Goal: Task Accomplishment & Management: Manage account settings

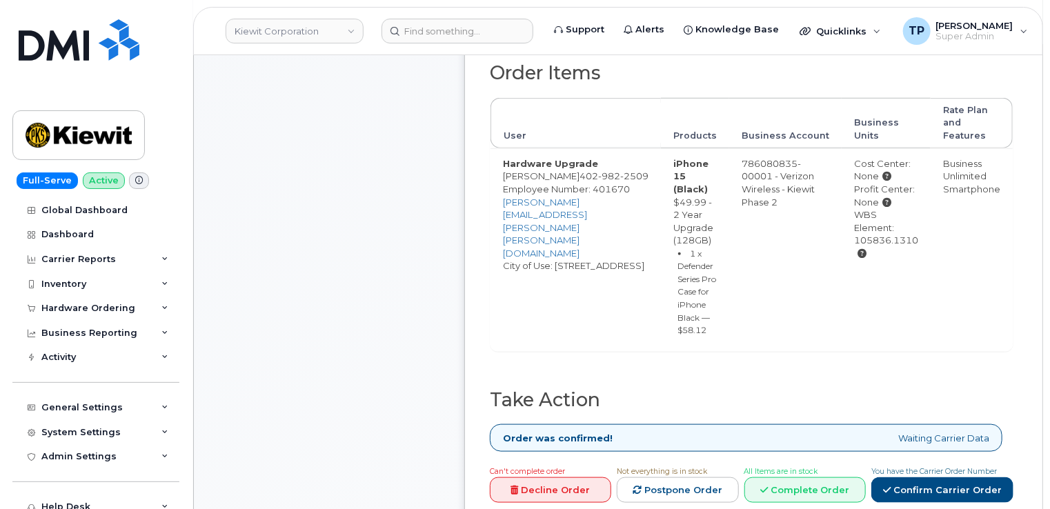
scroll to position [621, 0]
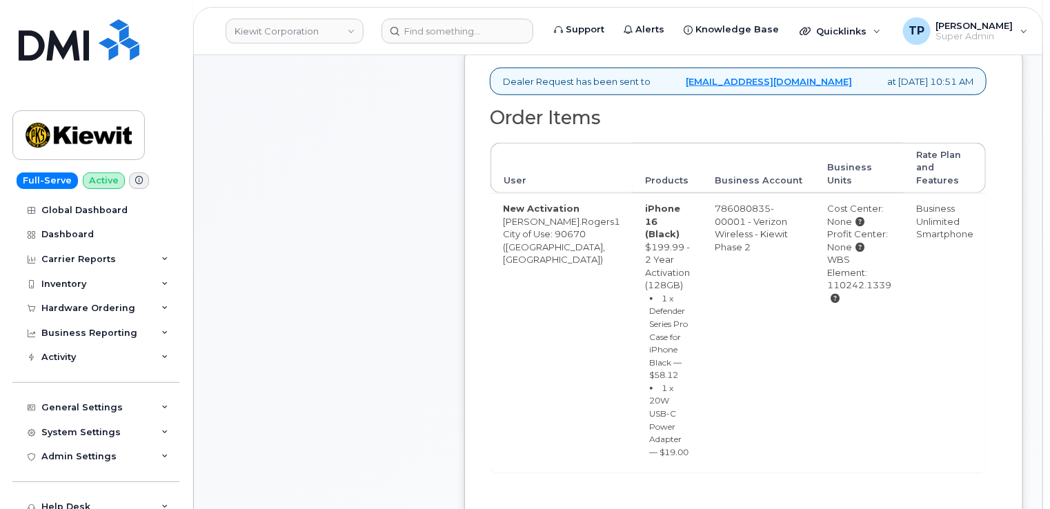
scroll to position [621, 0]
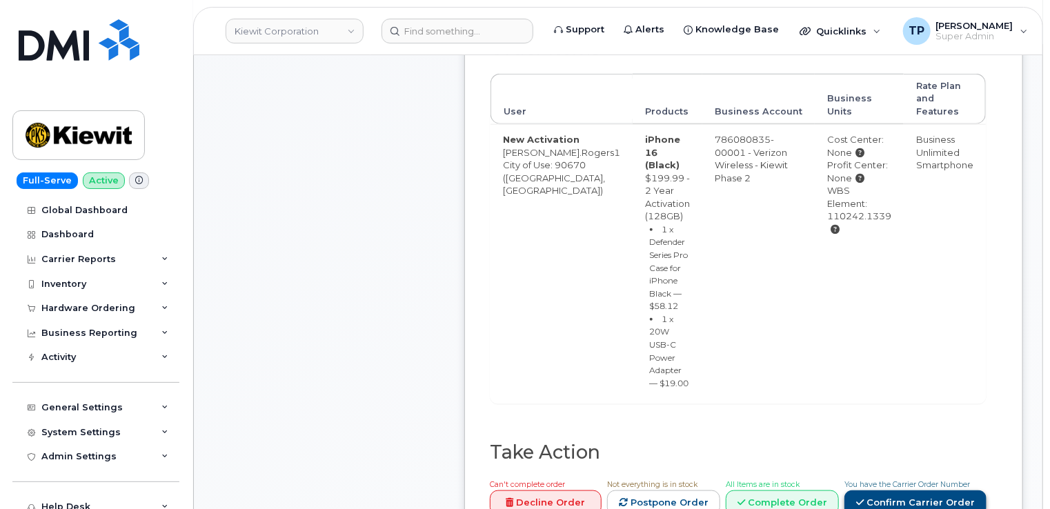
click at [936, 491] on link "Confirm Carrier Order" at bounding box center [916, 504] width 142 height 26
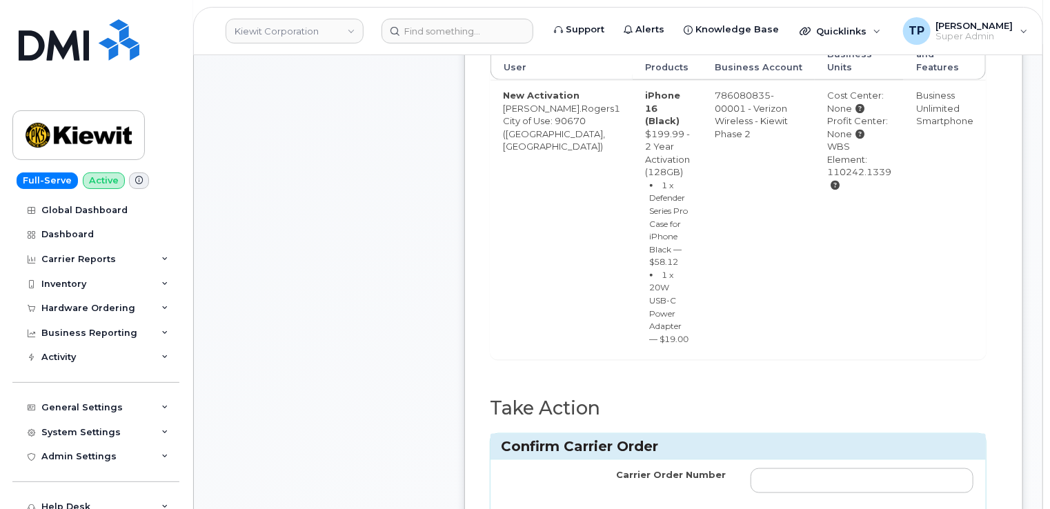
scroll to position [690, 0]
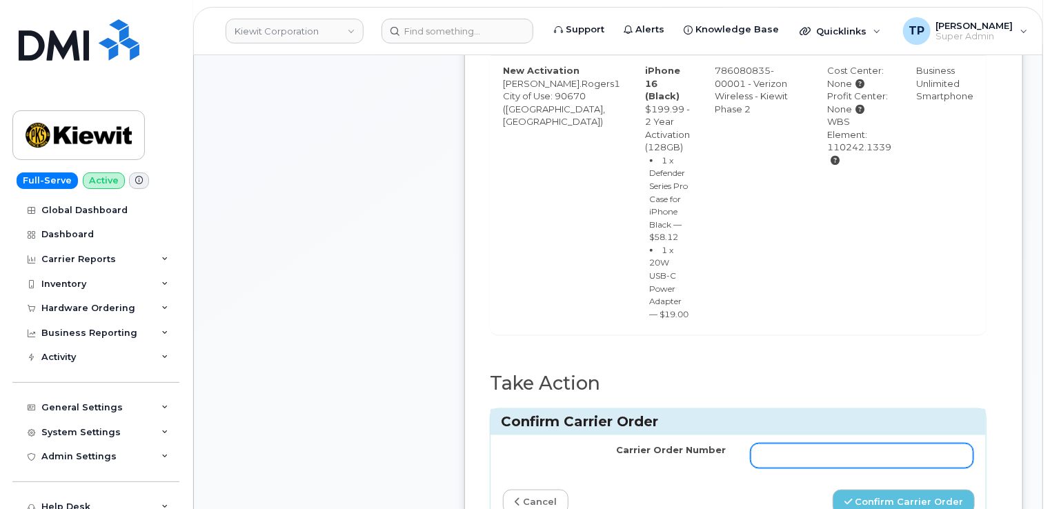
click at [792, 444] on input "Carrier Order Number" at bounding box center [862, 456] width 223 height 25
paste input "MB1000503965173"
type input "MB1000503965173"
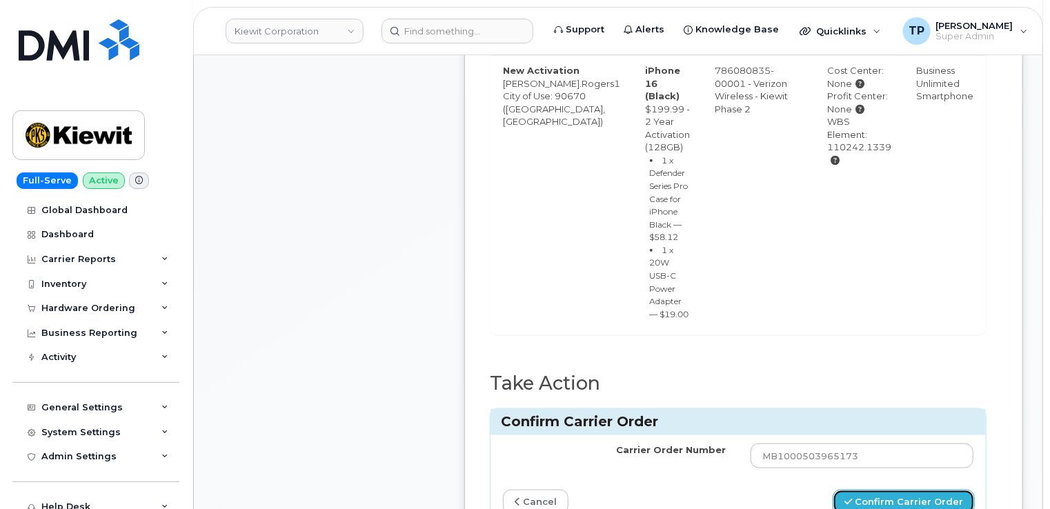
click at [917, 490] on button "Confirm Carrier Order" at bounding box center [904, 503] width 142 height 26
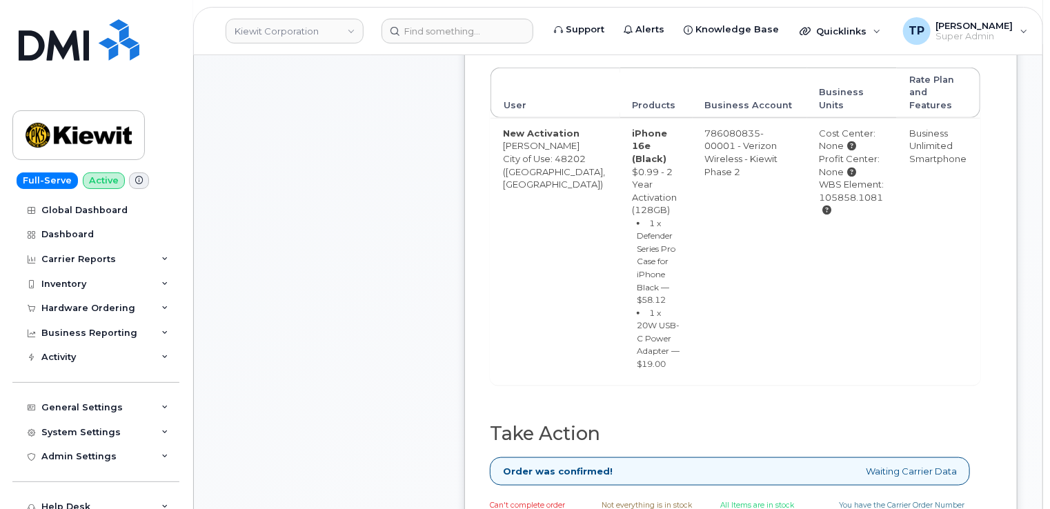
scroll to position [759, 0]
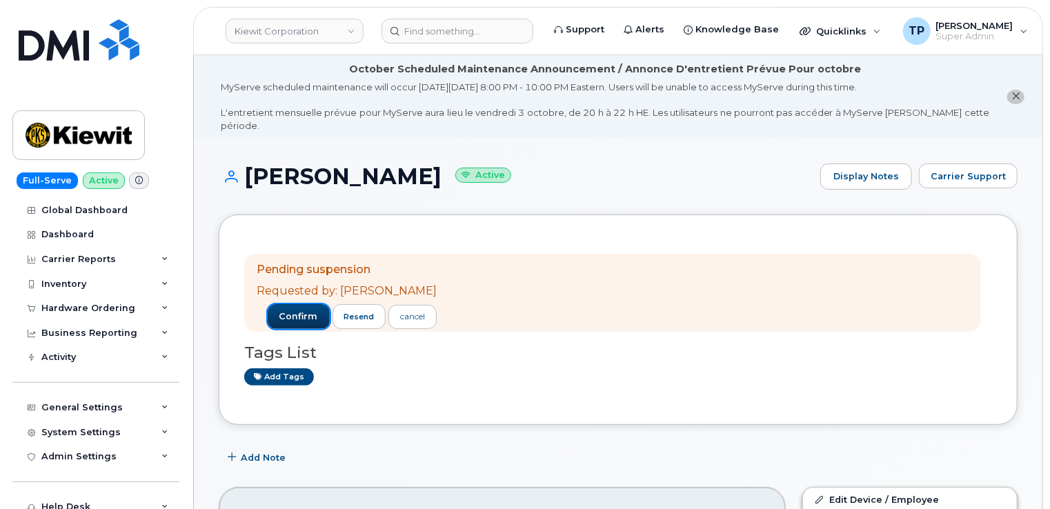
click at [295, 311] on span "confirm" at bounding box center [299, 317] width 39 height 12
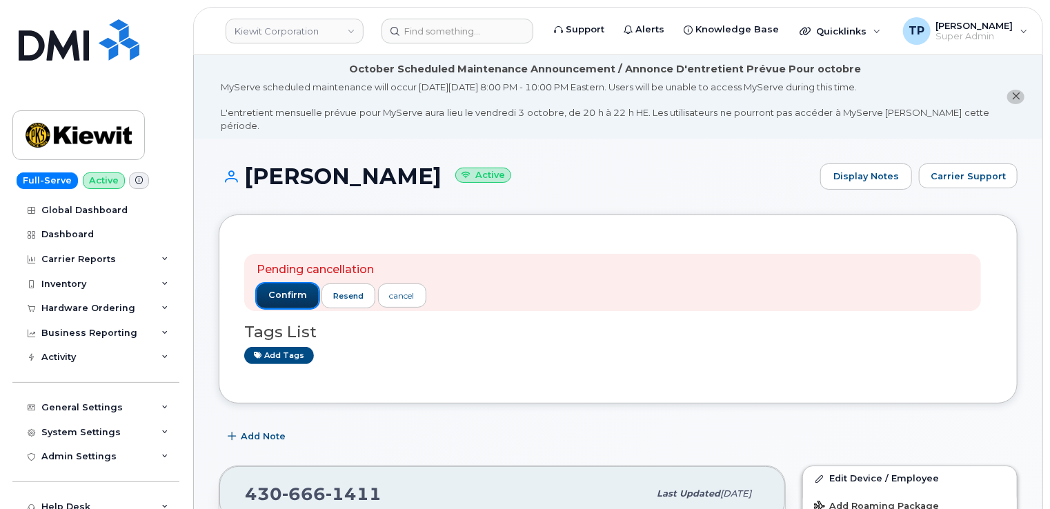
click at [308, 284] on button "confirm" at bounding box center [288, 296] width 62 height 25
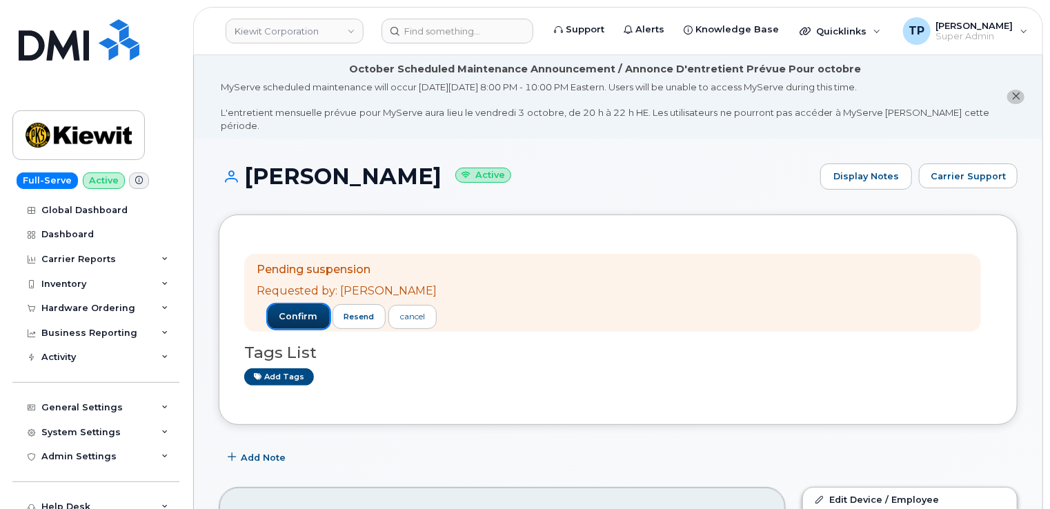
click at [302, 311] on span "confirm" at bounding box center [299, 317] width 39 height 12
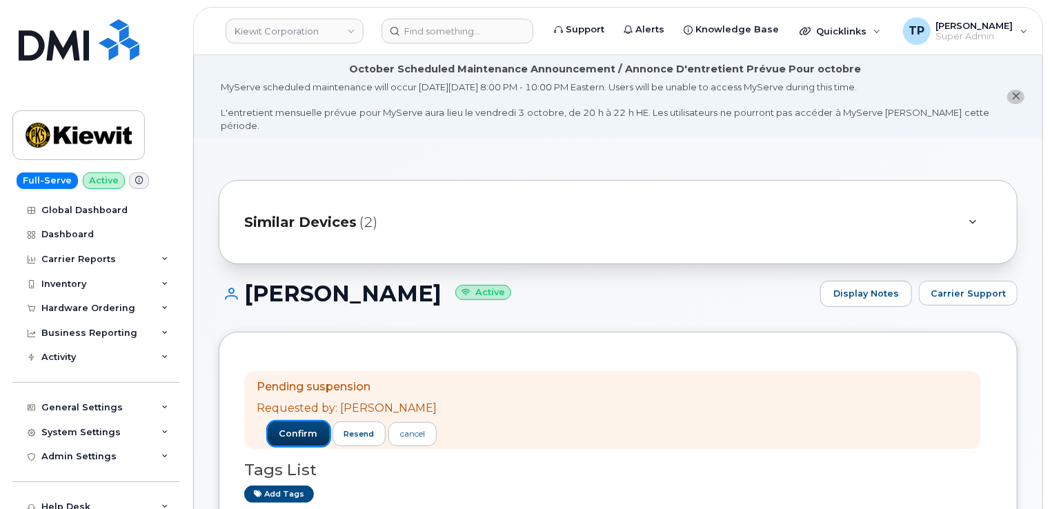
click at [302, 428] on span "confirm" at bounding box center [299, 434] width 39 height 12
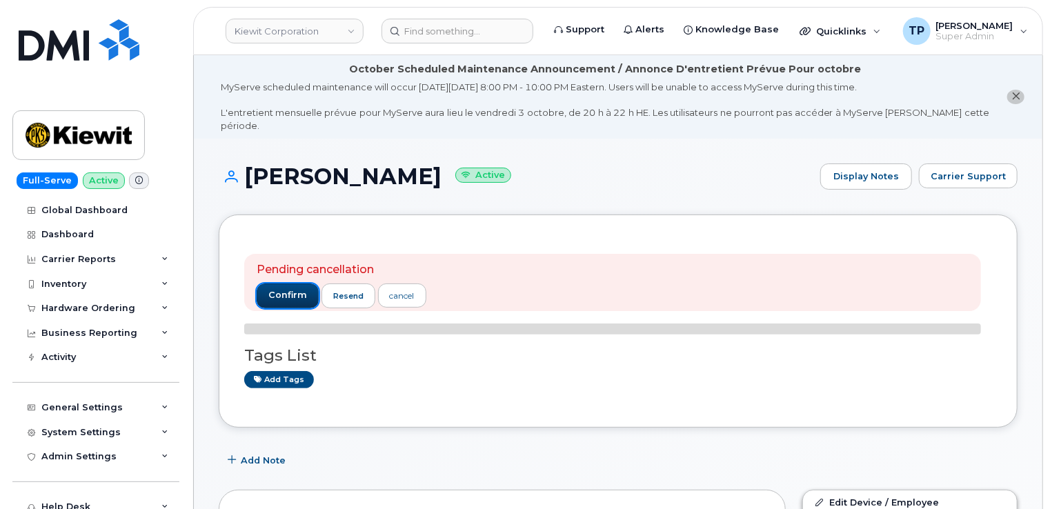
click at [291, 289] on span "confirm" at bounding box center [287, 295] width 39 height 12
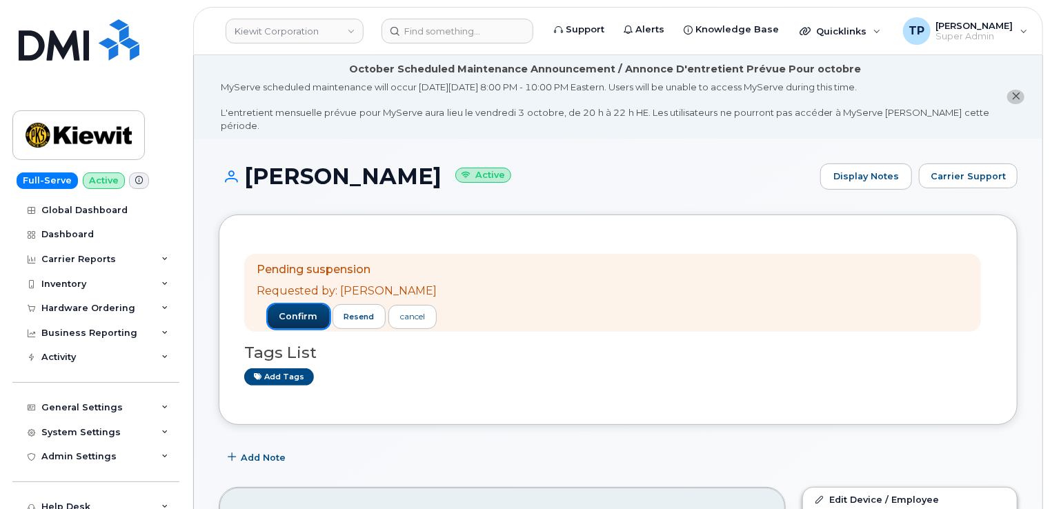
click at [293, 313] on button "confirm" at bounding box center [299, 316] width 62 height 25
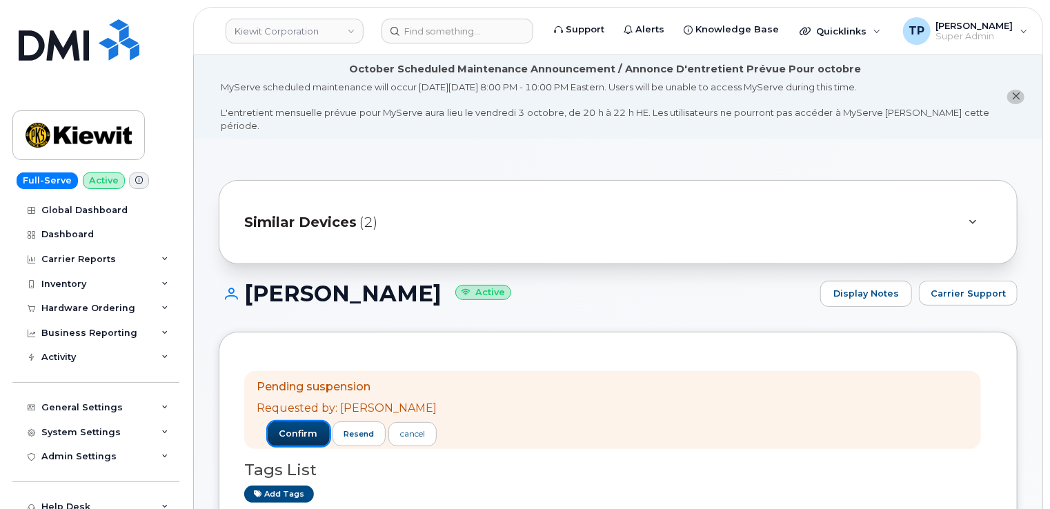
click at [300, 427] on button "confirm" at bounding box center [299, 434] width 62 height 25
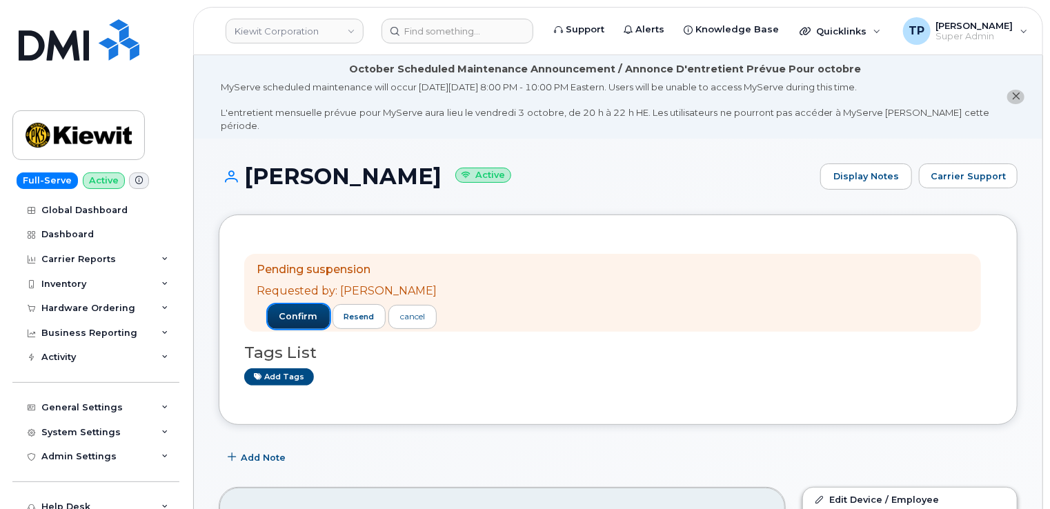
click at [287, 311] on span "confirm" at bounding box center [299, 317] width 39 height 12
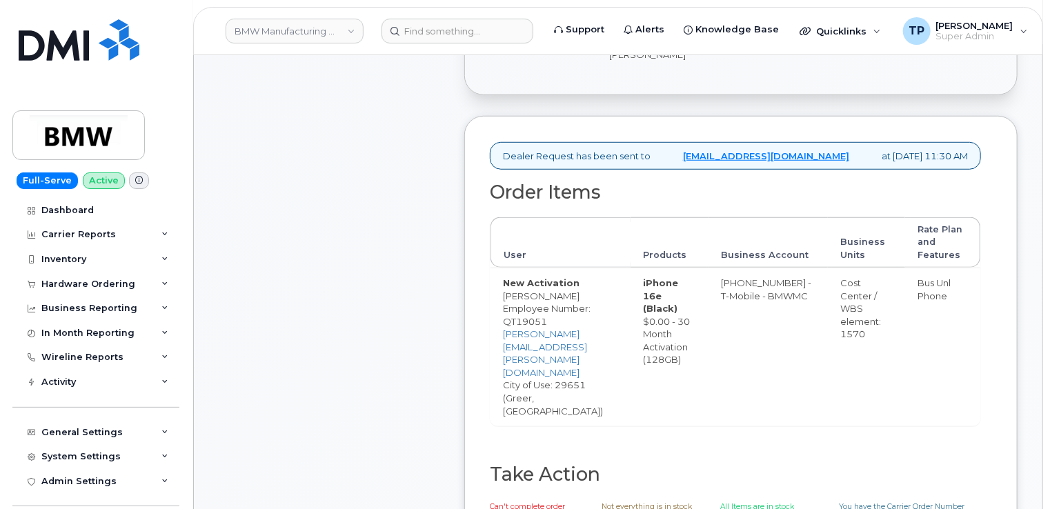
scroll to position [621, 0]
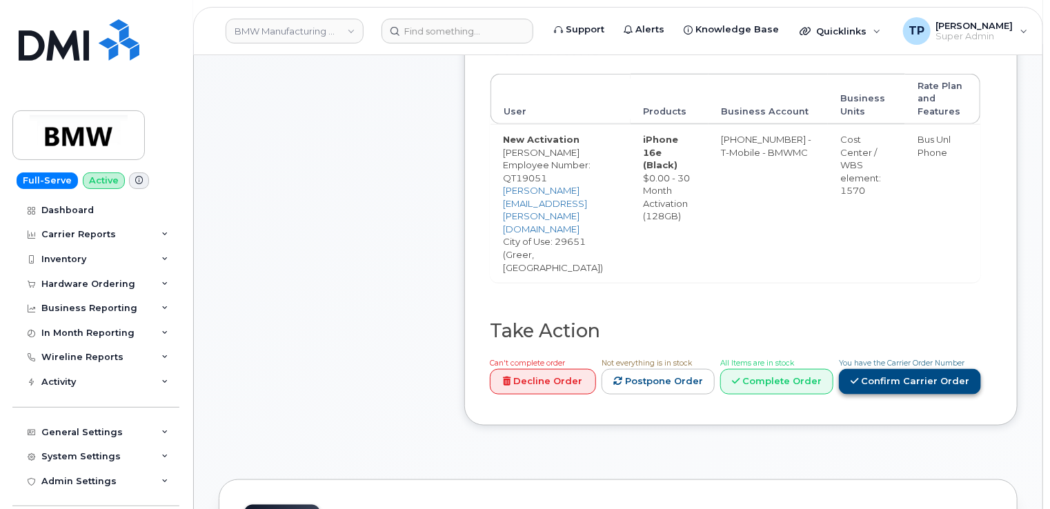
click at [933, 369] on link "Confirm Carrier Order" at bounding box center [910, 382] width 142 height 26
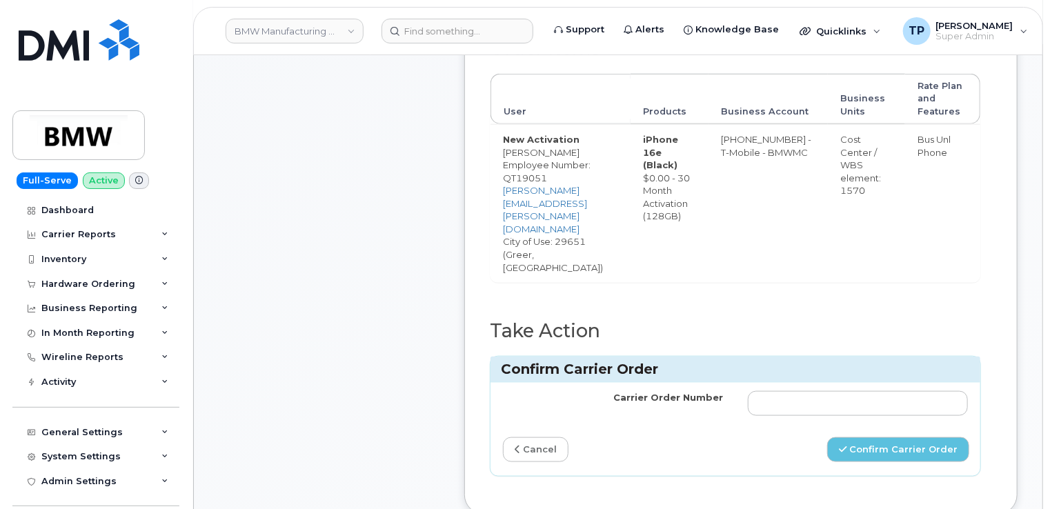
click at [926, 383] on td at bounding box center [858, 403] width 245 height 41
click at [920, 391] on input "Carrier Order Number" at bounding box center [858, 403] width 220 height 25
paste input "771952153"
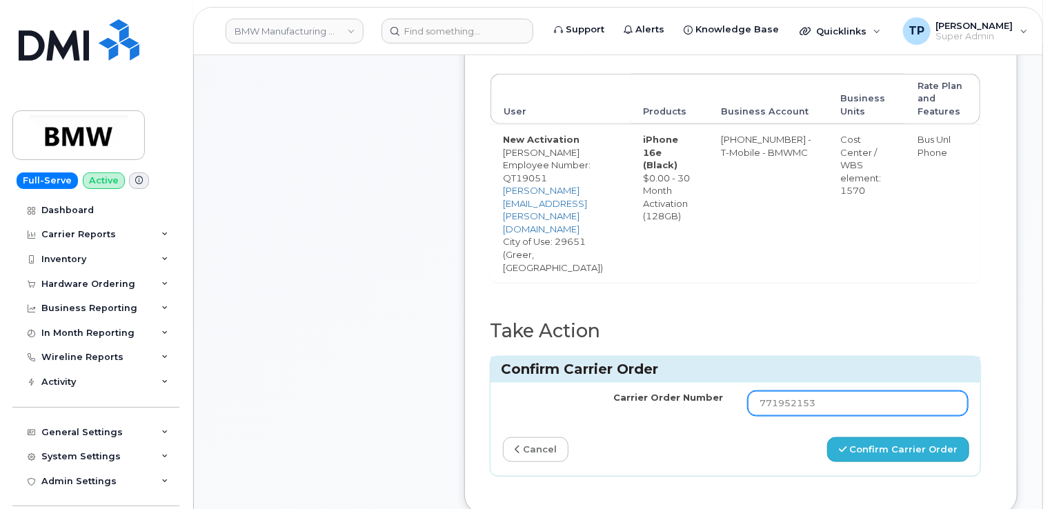
type input "771952153"
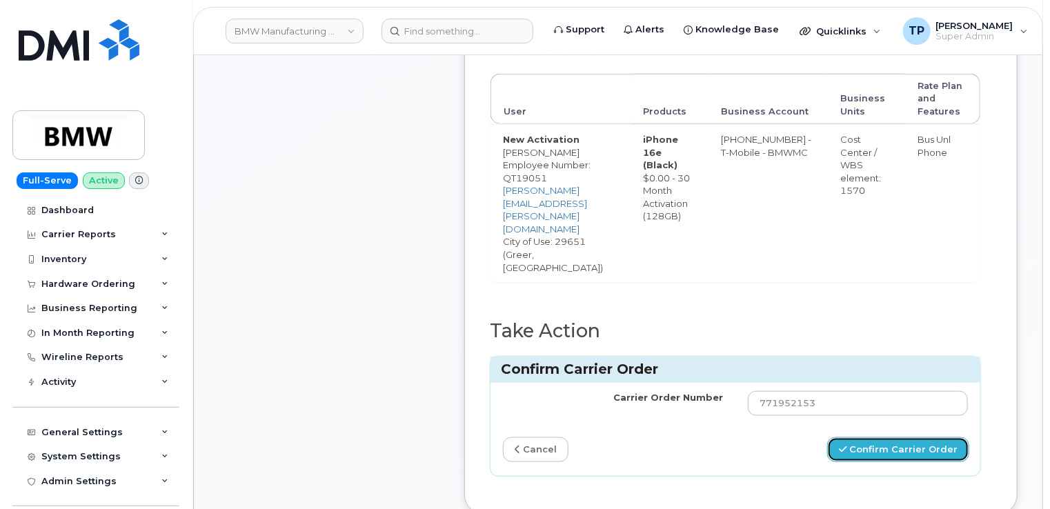
click at [911, 438] on button "Confirm Carrier Order" at bounding box center [899, 451] width 142 height 26
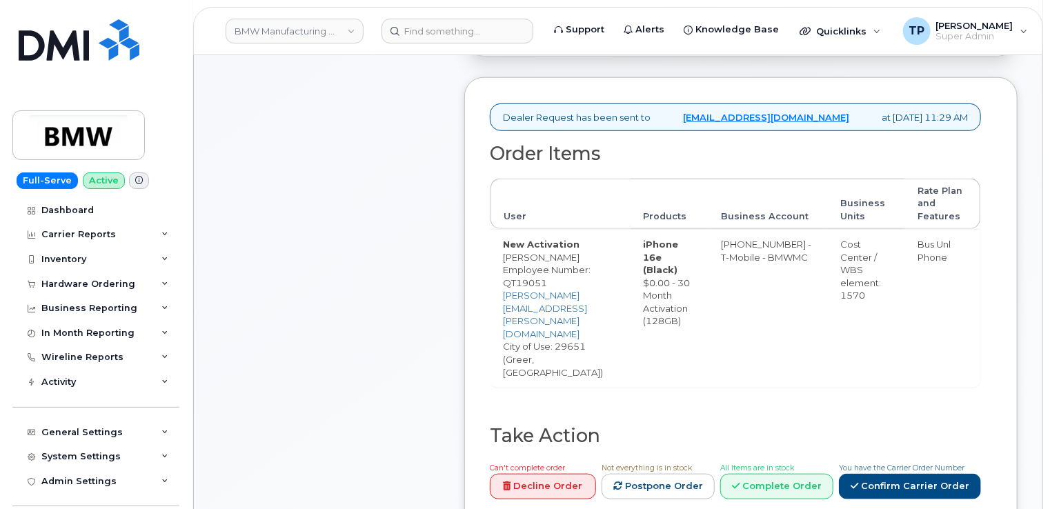
scroll to position [621, 0]
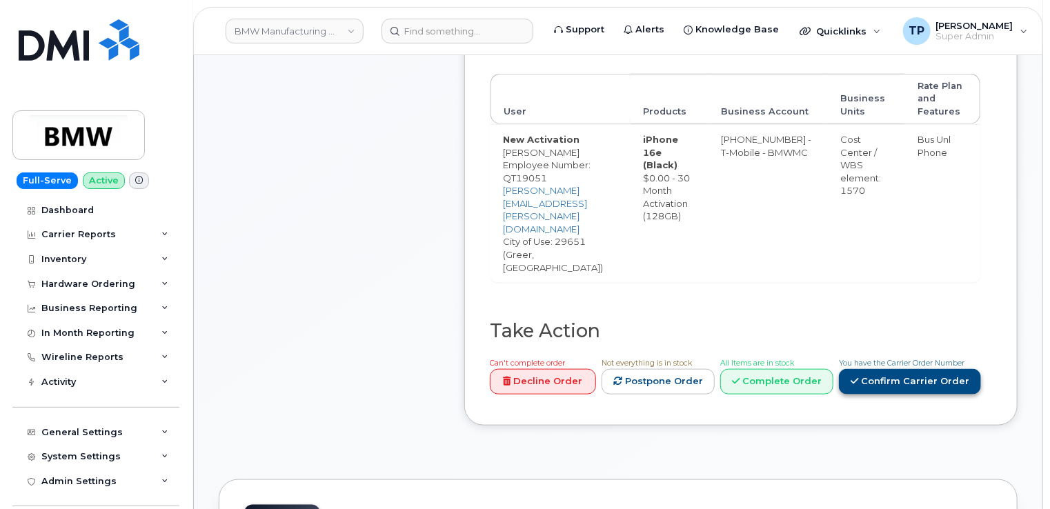
click at [911, 369] on link "Confirm Carrier Order" at bounding box center [910, 382] width 142 height 26
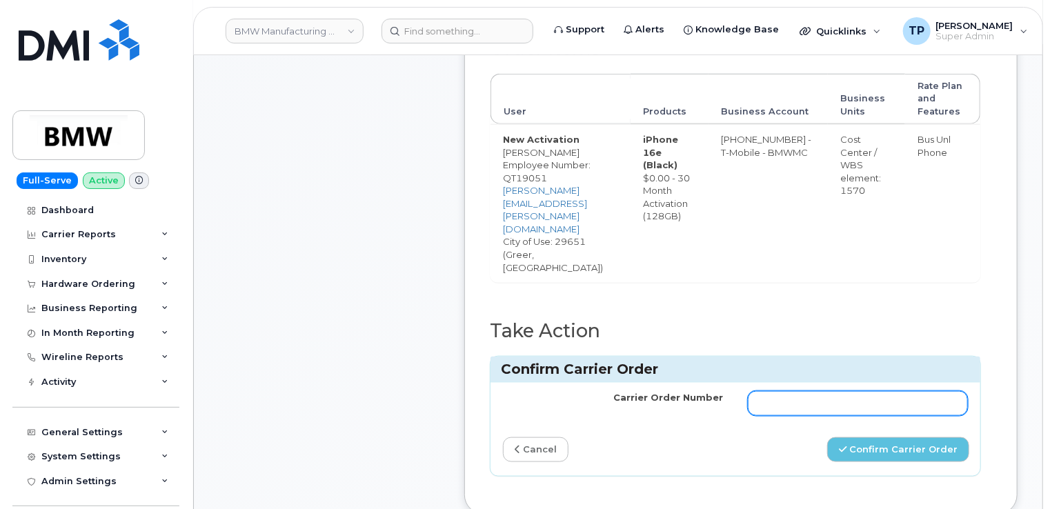
click at [887, 391] on input "Carrier Order Number" at bounding box center [858, 403] width 220 height 25
paste input "771952256"
type input "771952256"
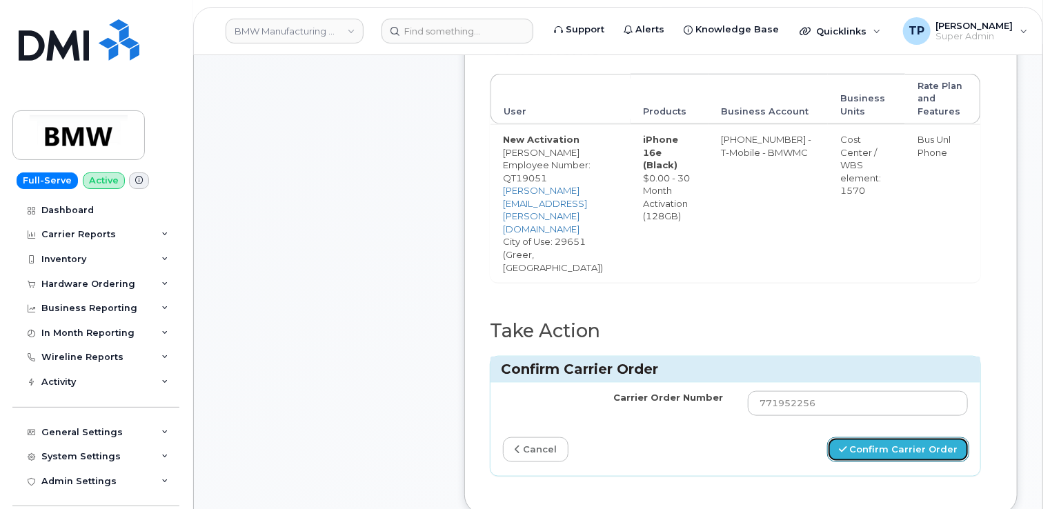
drag, startPoint x: 923, startPoint y: 398, endPoint x: 921, endPoint y: 122, distance: 275.4
click at [921, 438] on button "Confirm Carrier Order" at bounding box center [899, 451] width 142 height 26
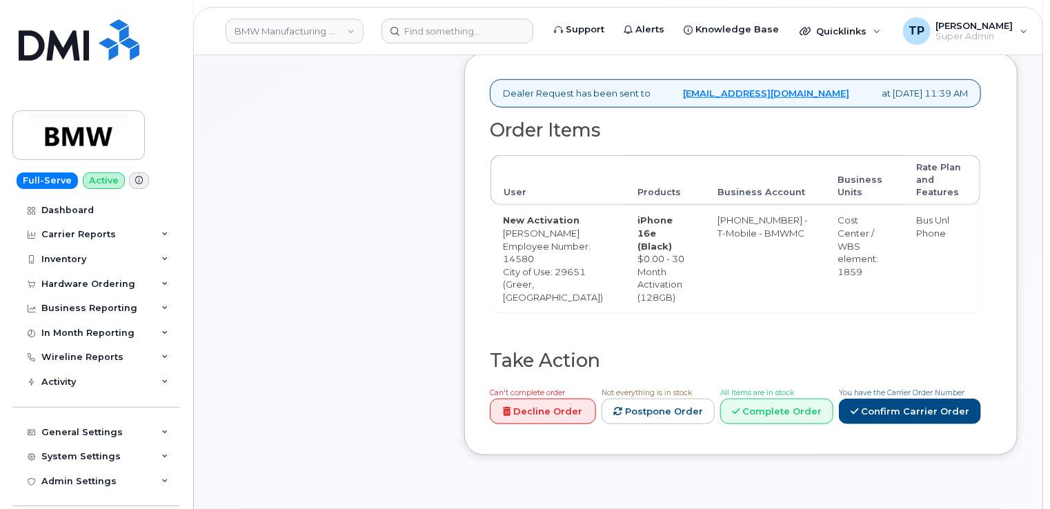
scroll to position [552, 0]
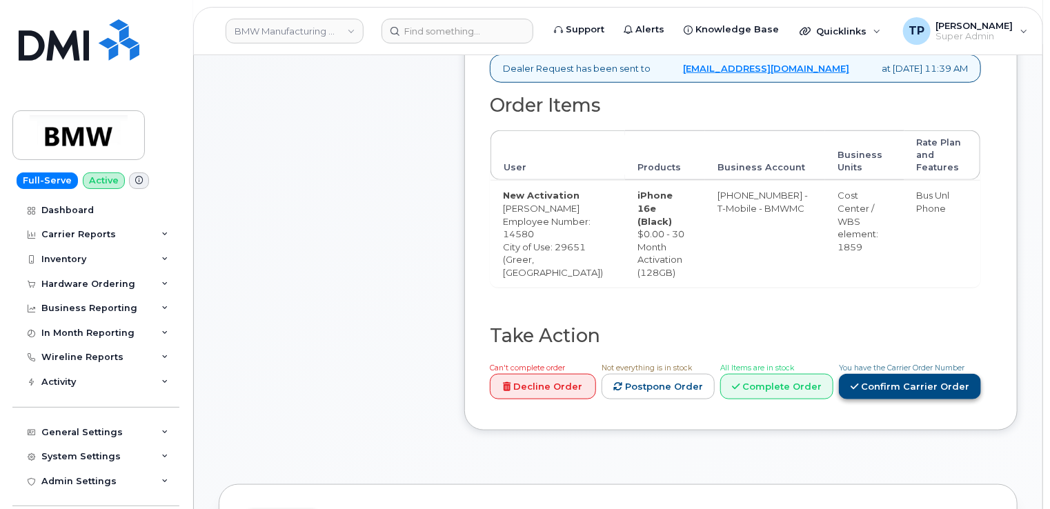
click at [895, 400] on link "Confirm Carrier Order" at bounding box center [910, 387] width 142 height 26
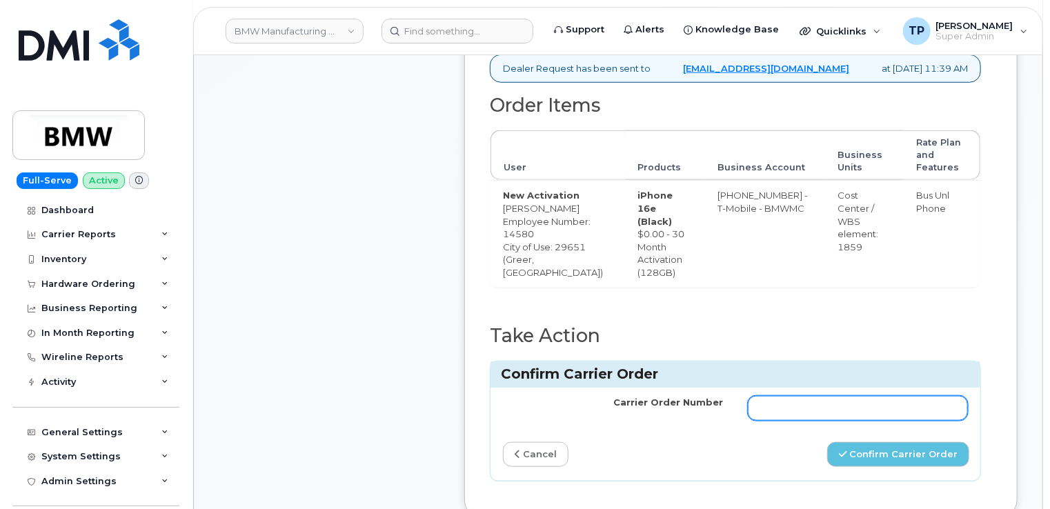
click at [895, 421] on input "Carrier Order Number" at bounding box center [858, 408] width 220 height 25
paste input "771952351"
type input "771952351"
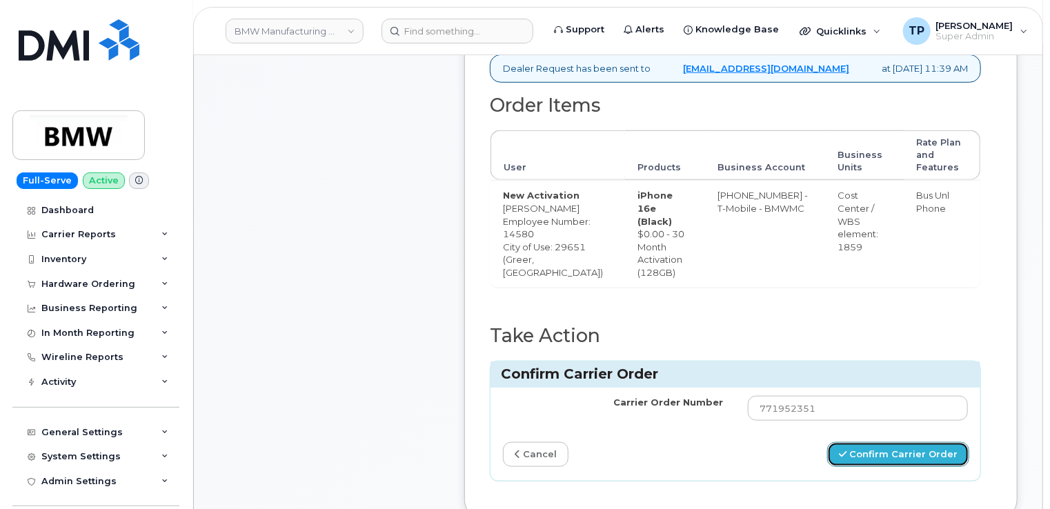
click at [911, 468] on button "Confirm Carrier Order" at bounding box center [899, 455] width 142 height 26
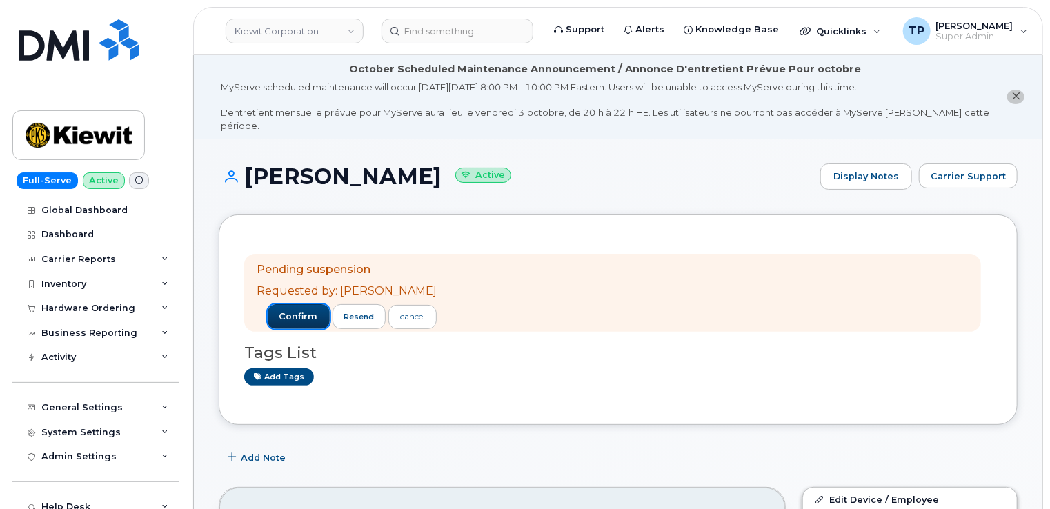
click at [298, 304] on button "confirm" at bounding box center [299, 316] width 62 height 25
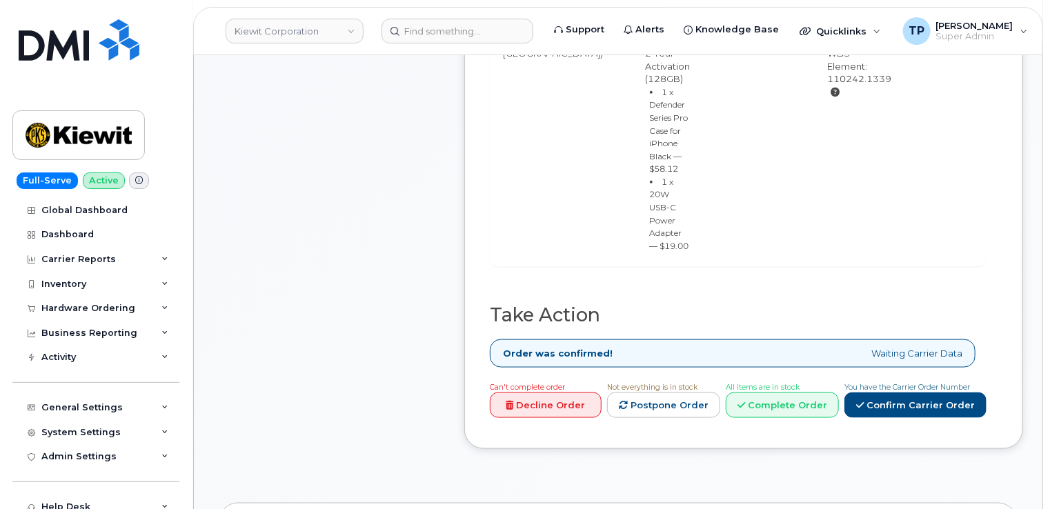
scroll to position [759, 0]
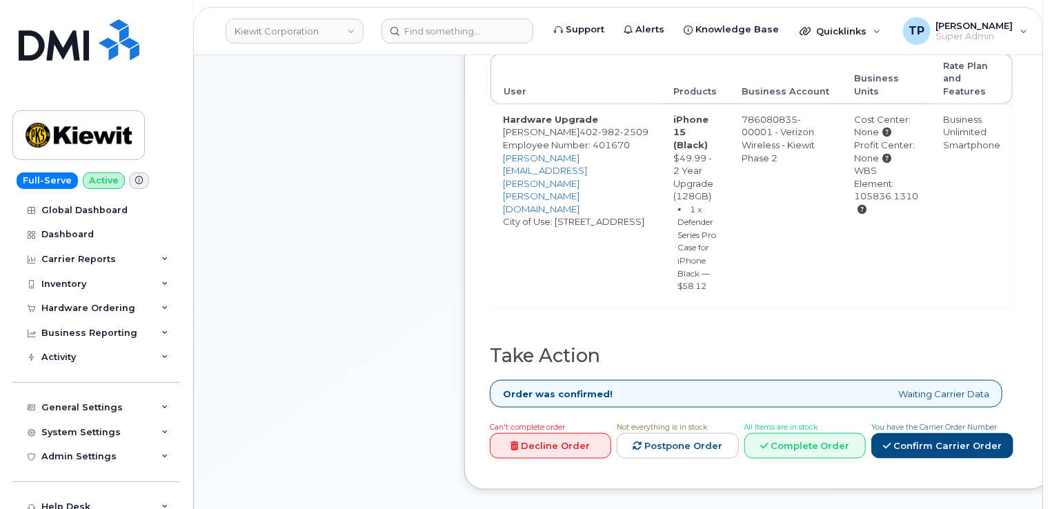
scroll to position [690, 0]
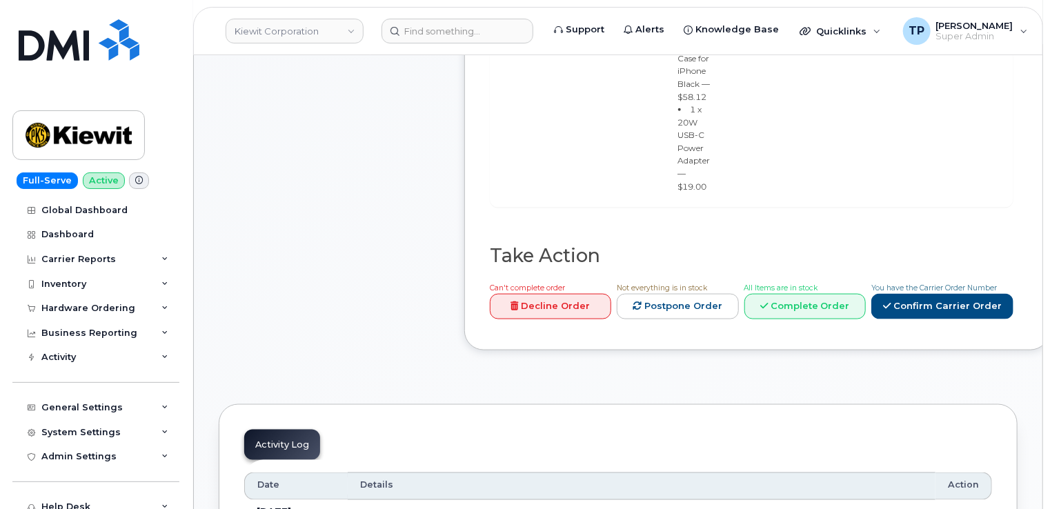
scroll to position [897, 0]
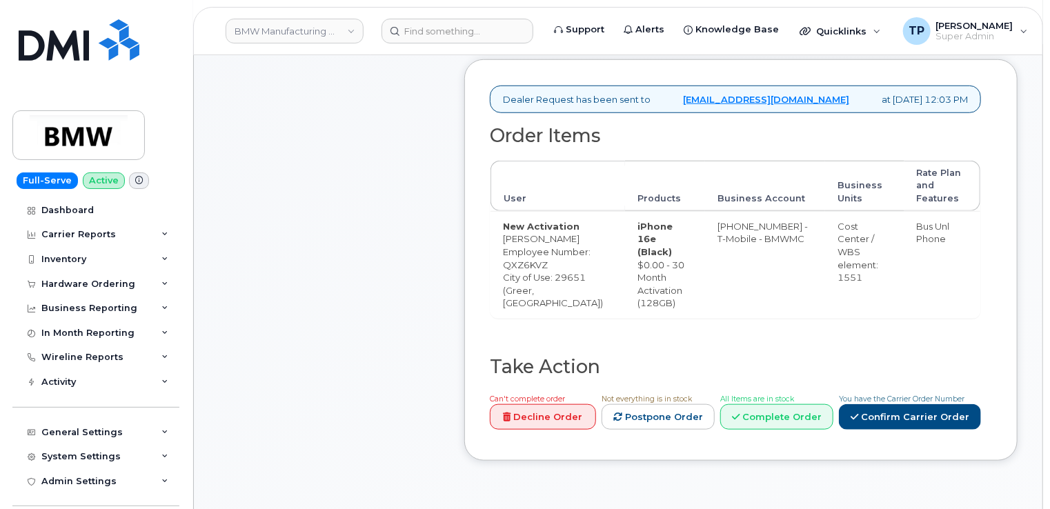
scroll to position [621, 0]
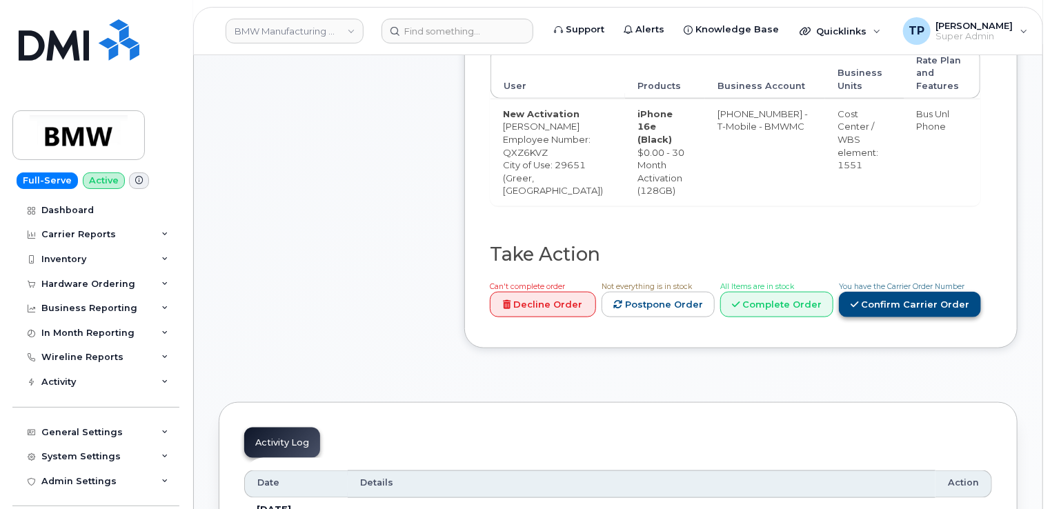
click at [878, 317] on link "Confirm Carrier Order" at bounding box center [910, 305] width 142 height 26
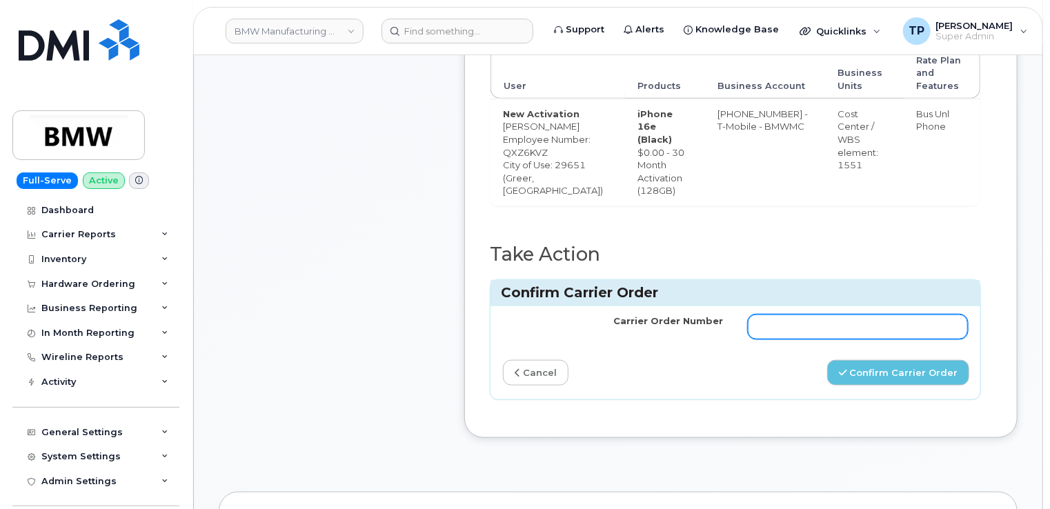
click at [870, 340] on input "Carrier Order Number" at bounding box center [858, 327] width 220 height 25
paste input "771952607"
type input "771952607"
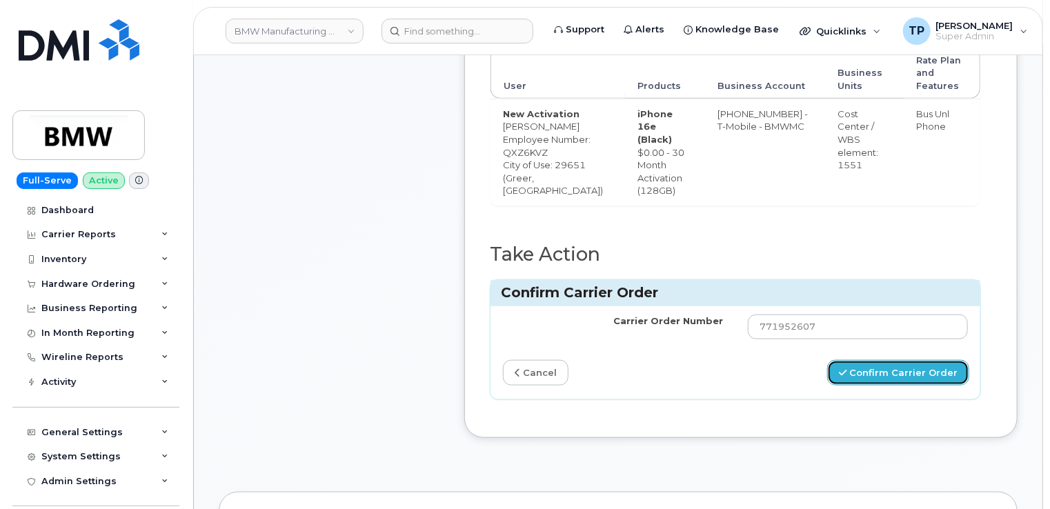
click at [913, 386] on button "Confirm Carrier Order" at bounding box center [899, 373] width 142 height 26
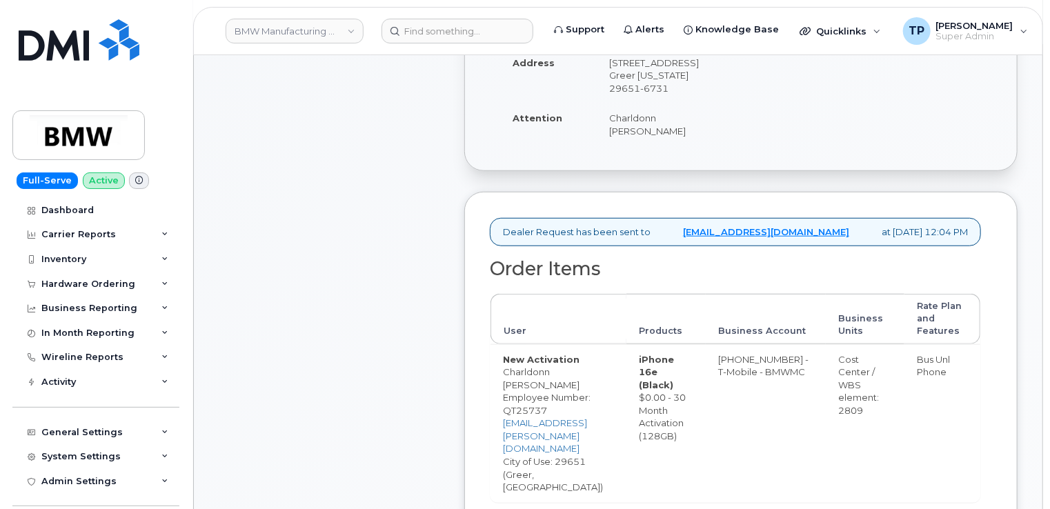
scroll to position [759, 0]
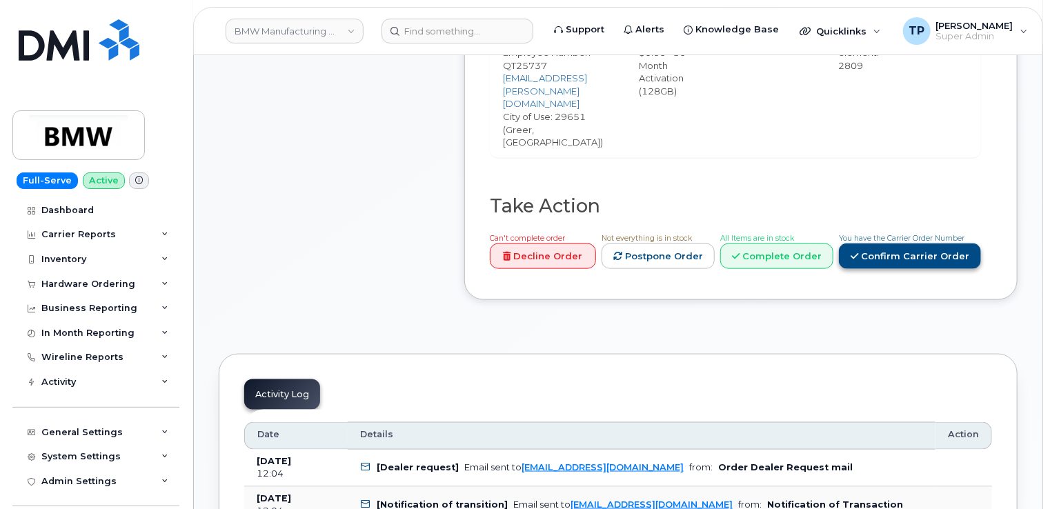
click at [922, 244] on link "Confirm Carrier Order" at bounding box center [910, 257] width 142 height 26
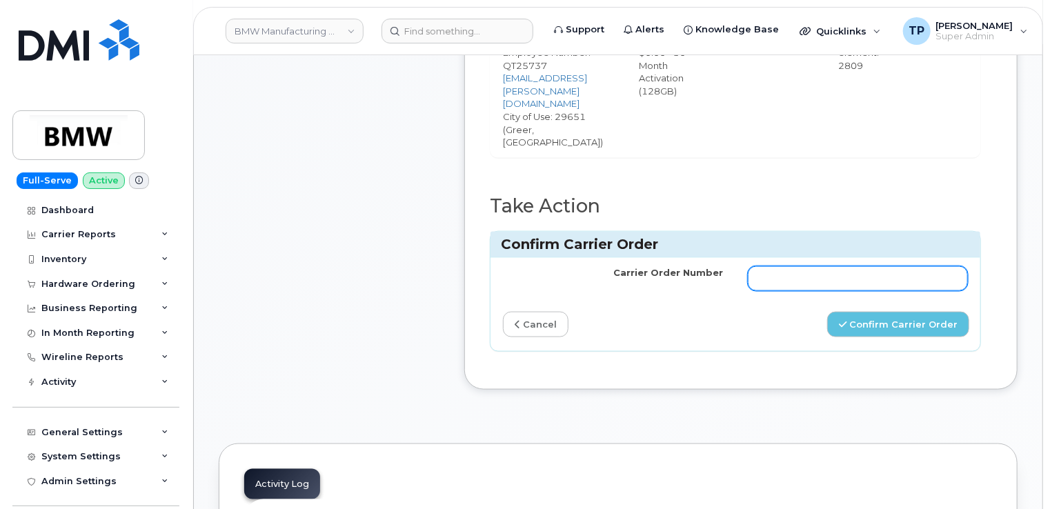
click at [792, 266] on input "Carrier Order Number" at bounding box center [858, 278] width 220 height 25
paste input "771952465"
type input "771952465"
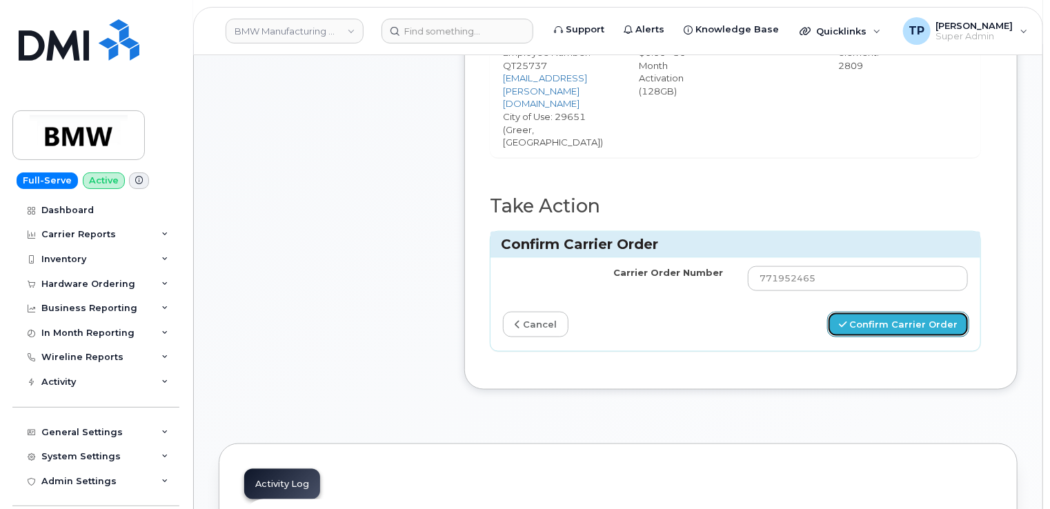
drag, startPoint x: 961, startPoint y: 247, endPoint x: 883, endPoint y: 65, distance: 198.2
click at [961, 312] on button "Confirm Carrier Order" at bounding box center [899, 325] width 142 height 26
